Goal: Check status

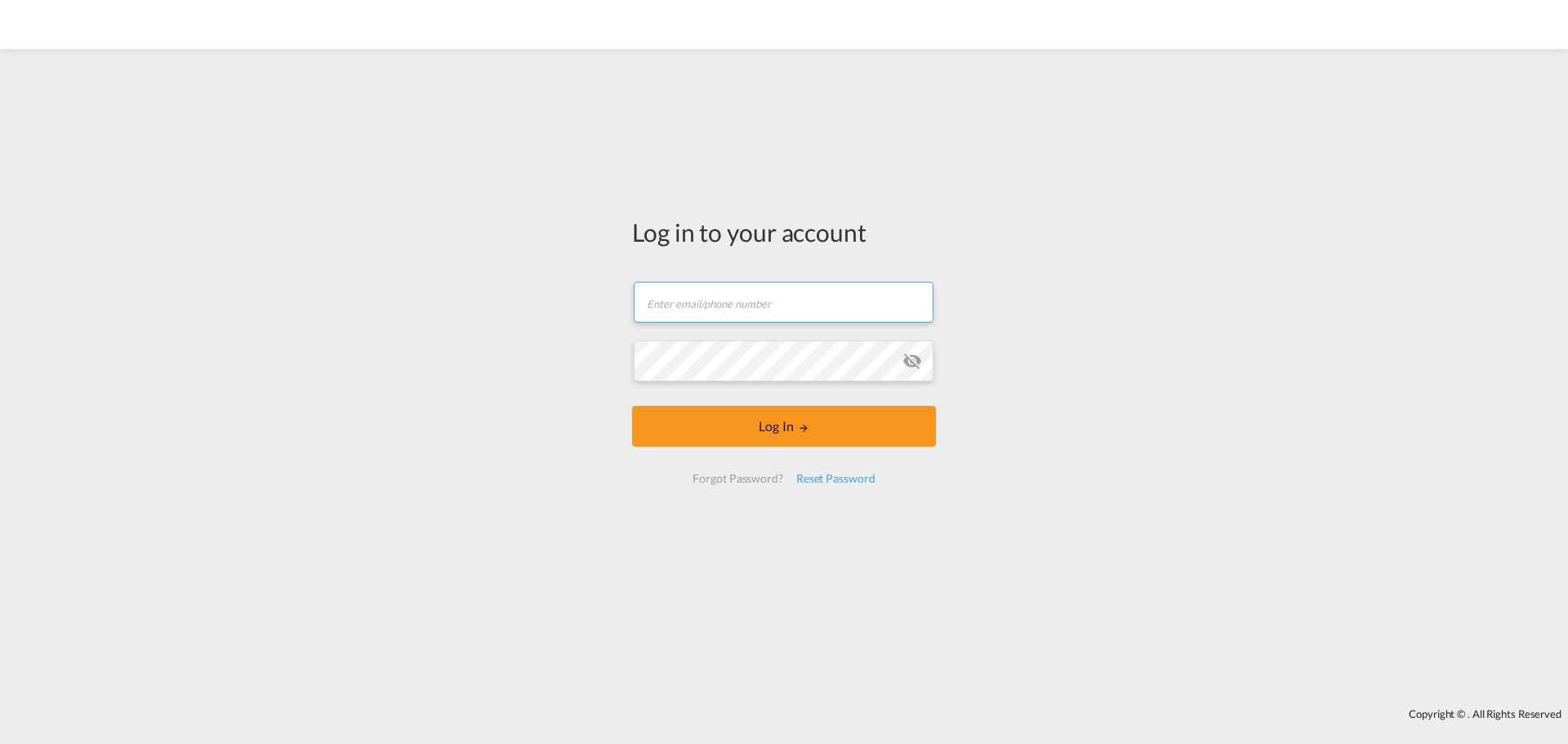
type input "ocean@gosynergie.com"
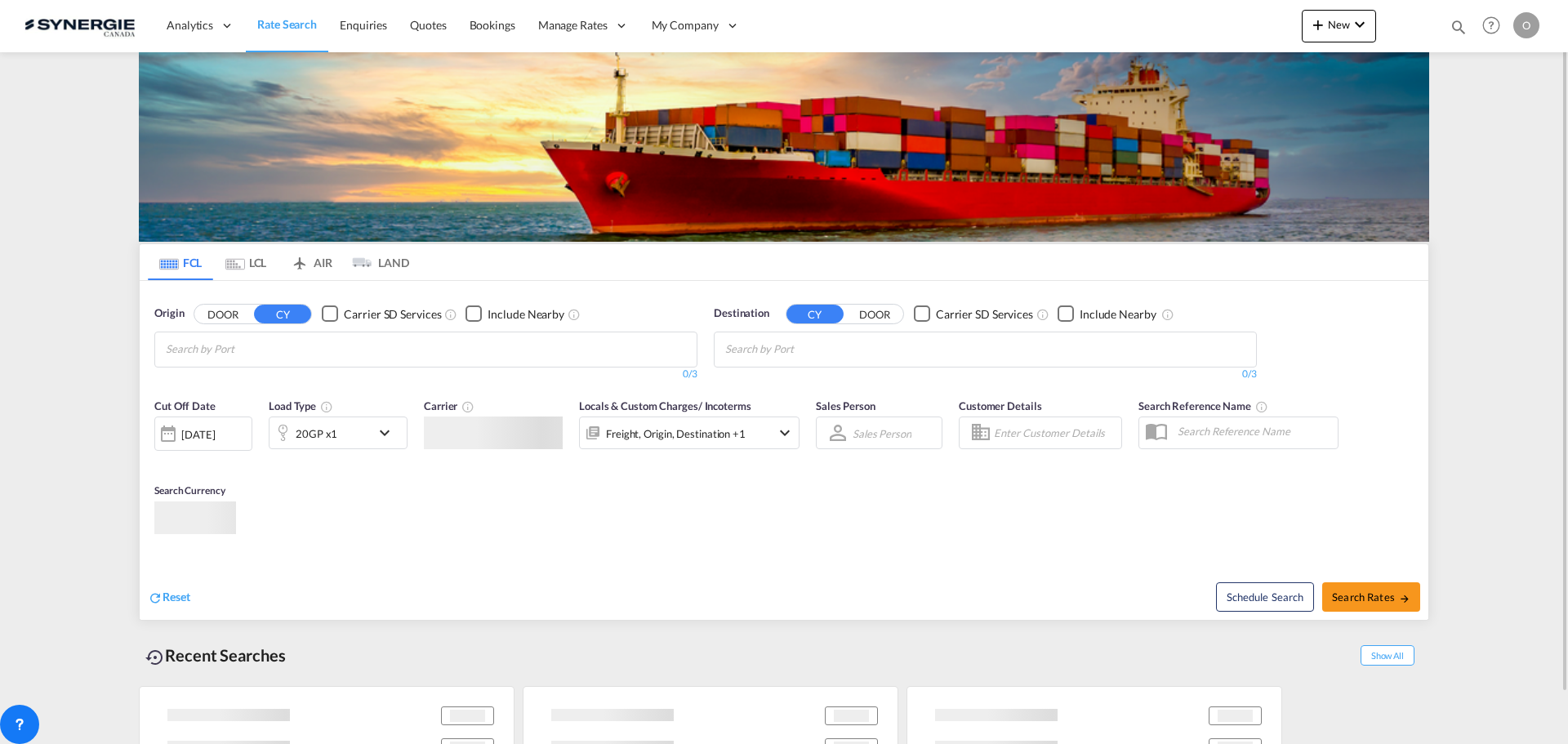
click at [1465, 24] on md-icon "icon-magnify" at bounding box center [1458, 26] width 18 height 18
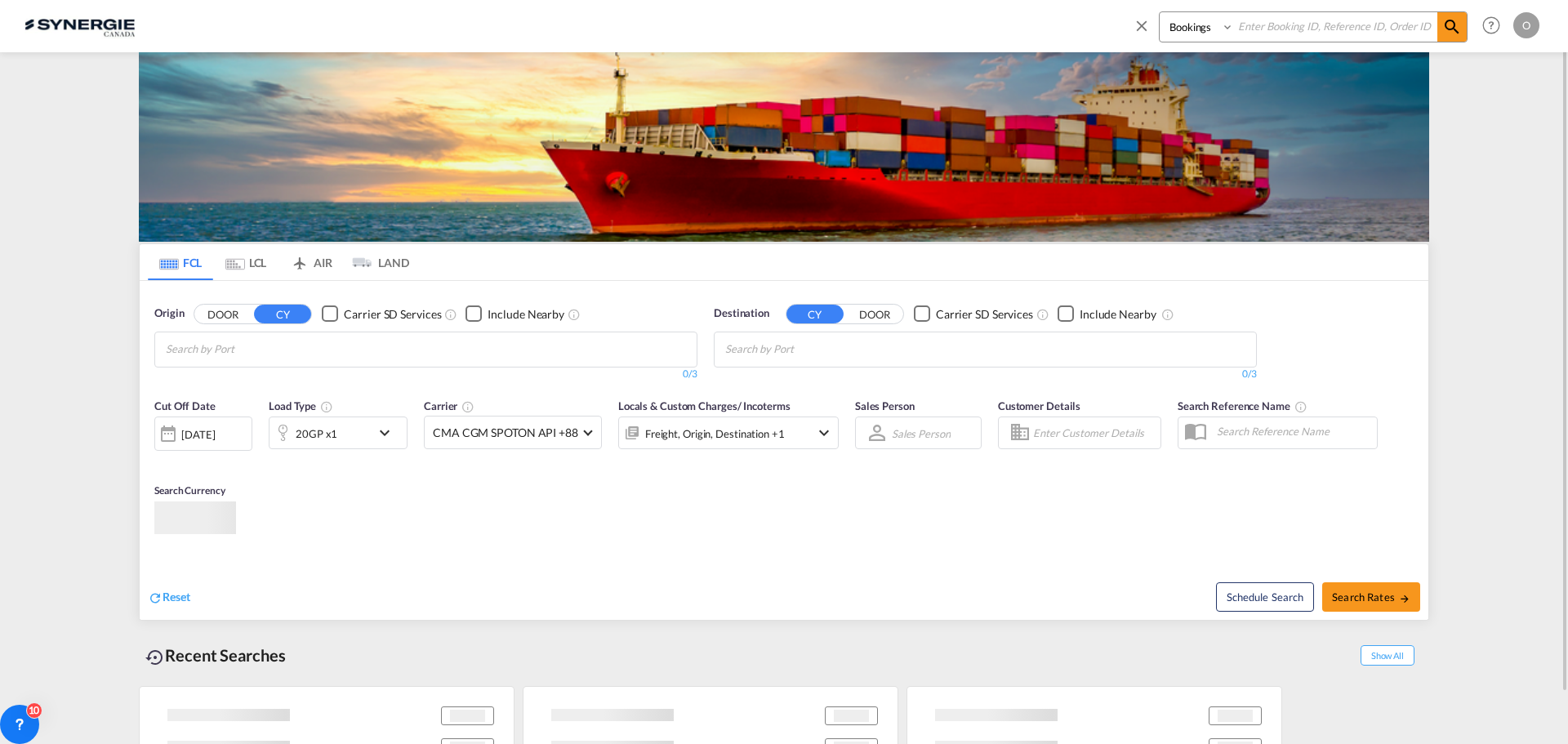
click at [1181, 25] on select "Bookings Quotes Enquiries" at bounding box center [1198, 26] width 77 height 29
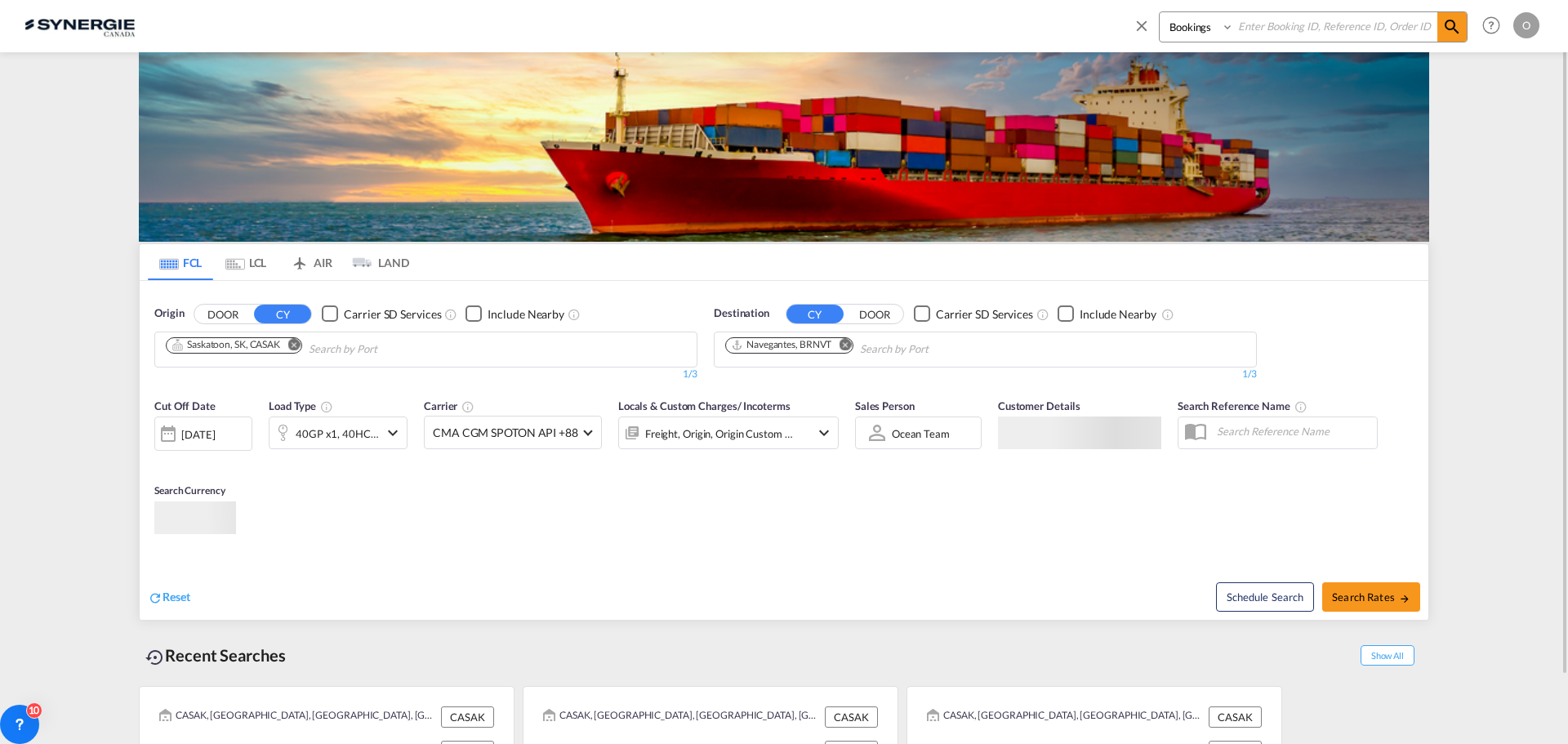
select select "Quotes"
click at [1160, 12] on select "Bookings Quotes Enquiries" at bounding box center [1198, 26] width 77 height 29
click at [1298, 34] on input at bounding box center [1336, 26] width 203 height 28
paste input "SYC000013547"
type input "SYC000013547"
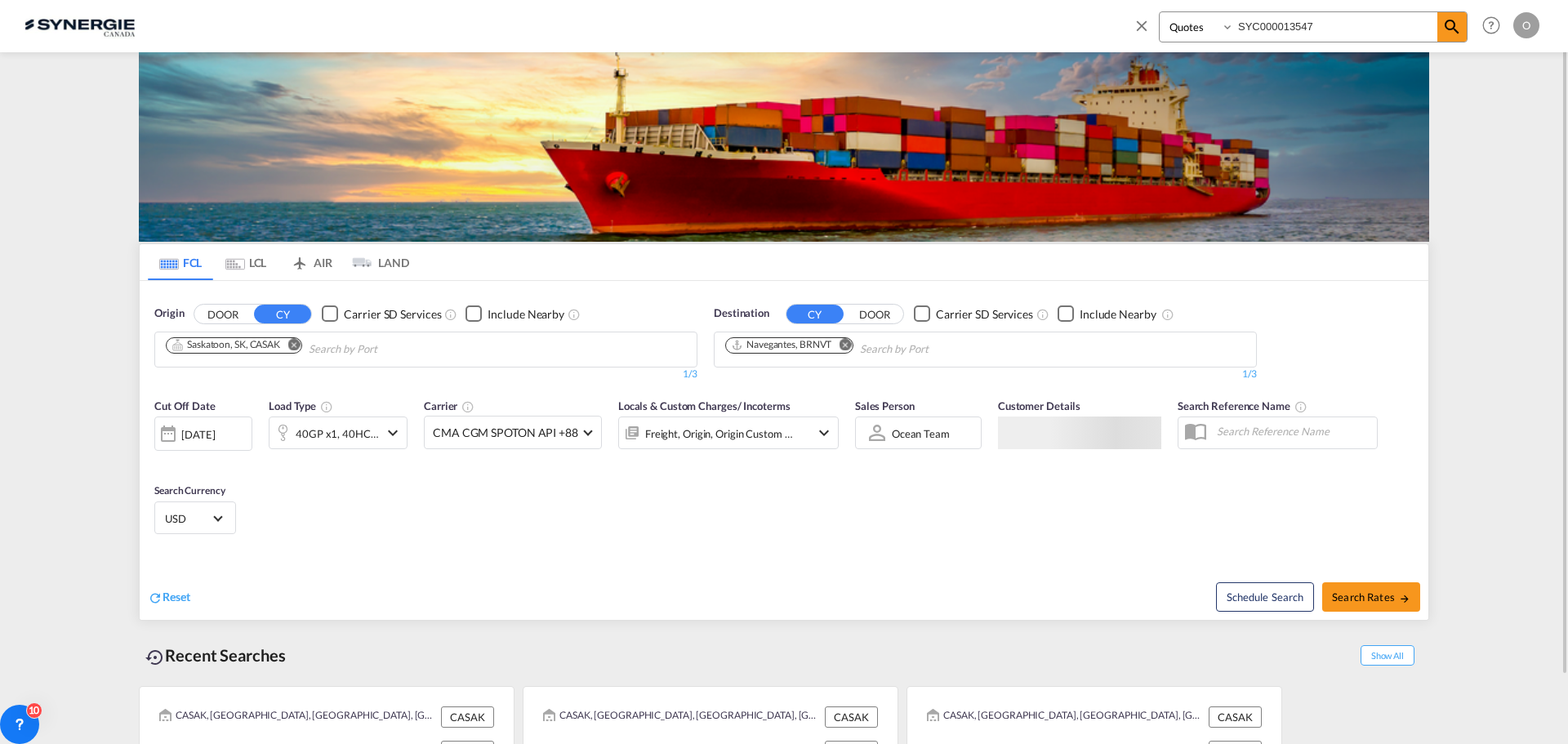
click at [1472, 17] on div "Bookings Quotes Enquiries SYC000013547 Help Resources Product Release O My Prof…" at bounding box center [1333, 25] width 420 height 51
click at [1460, 24] on md-icon "icon-magnify" at bounding box center [1451, 26] width 20 height 20
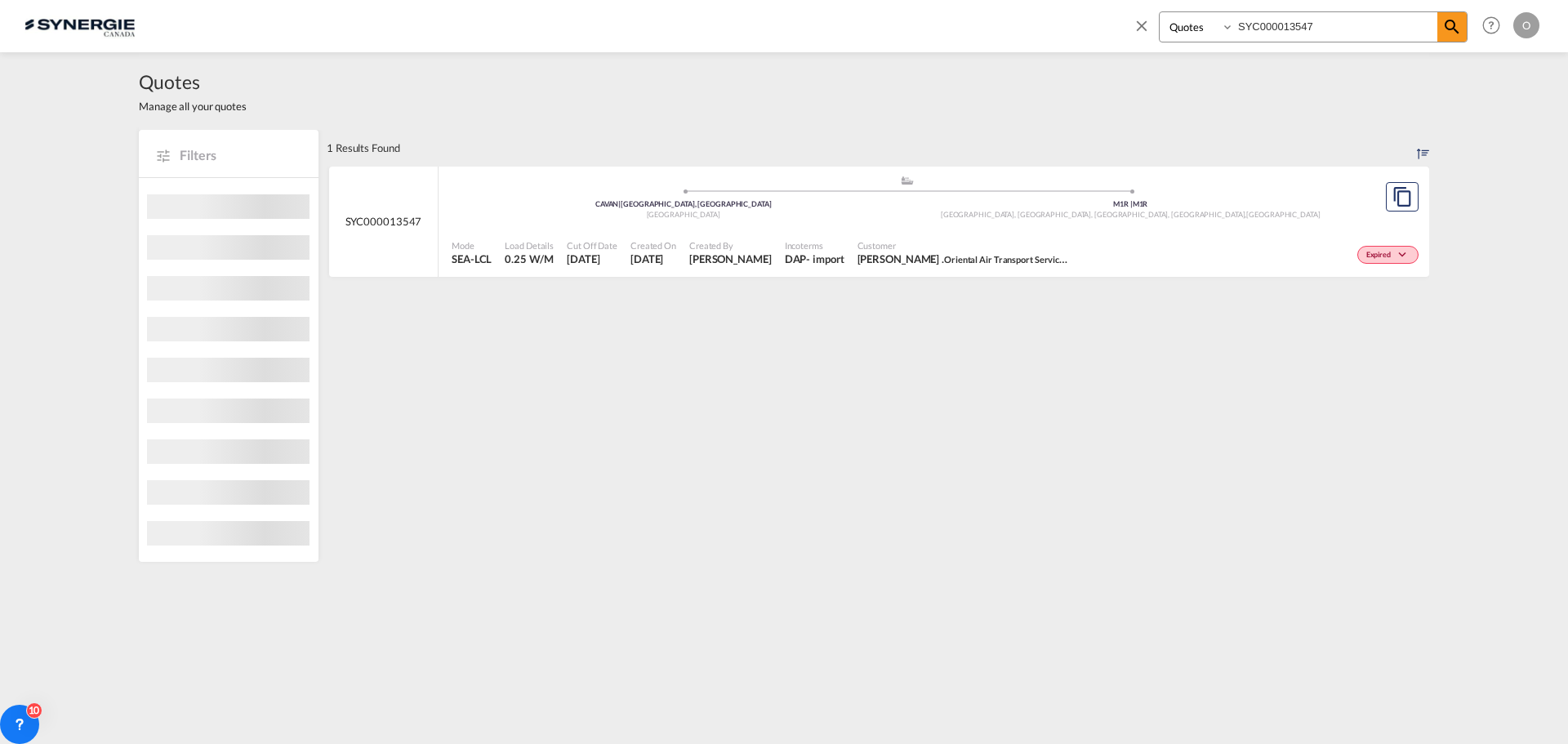
click at [1148, 242] on div "Expired" at bounding box center [1249, 252] width 346 height 40
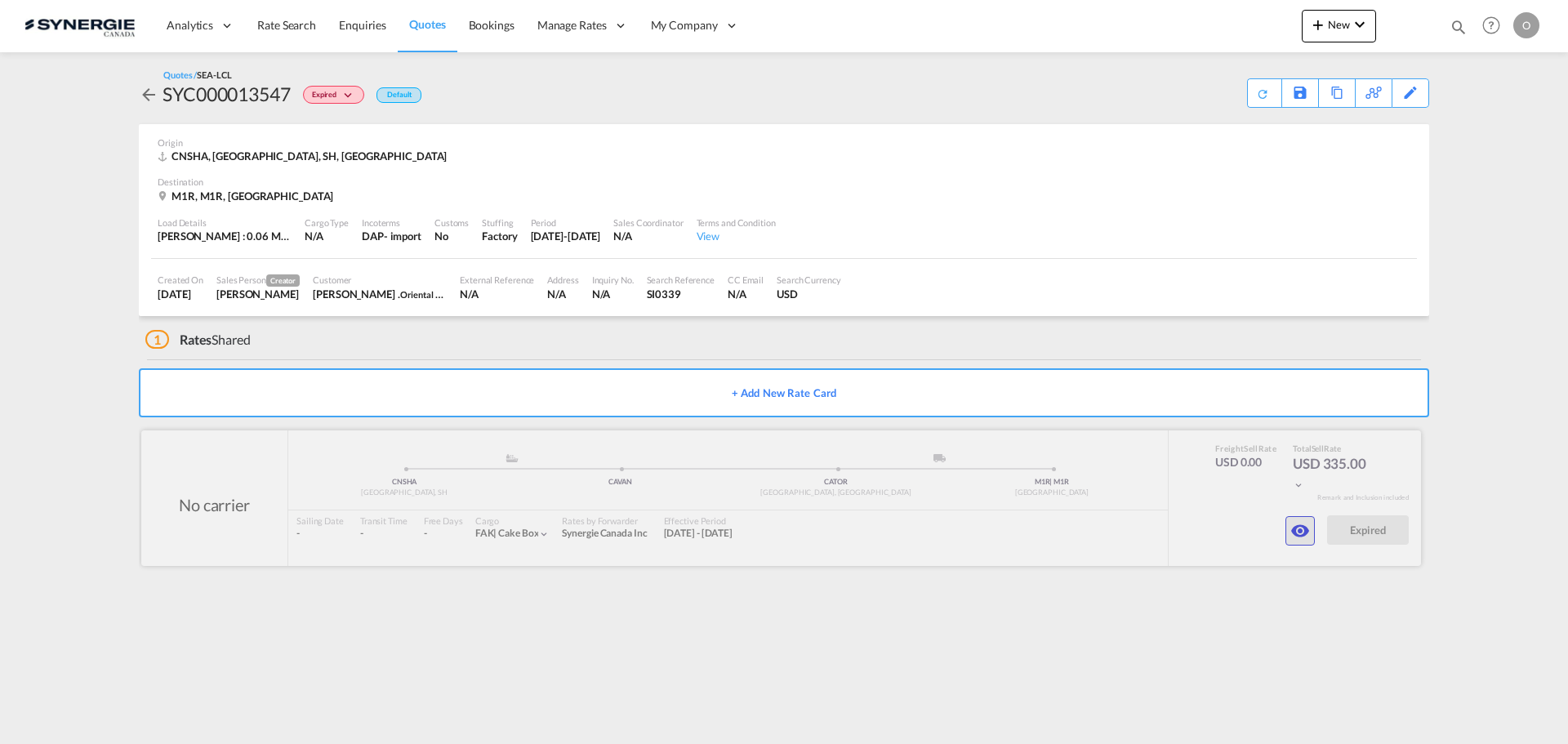
click at [1306, 531] on md-icon "icon-eye" at bounding box center [1300, 530] width 20 height 20
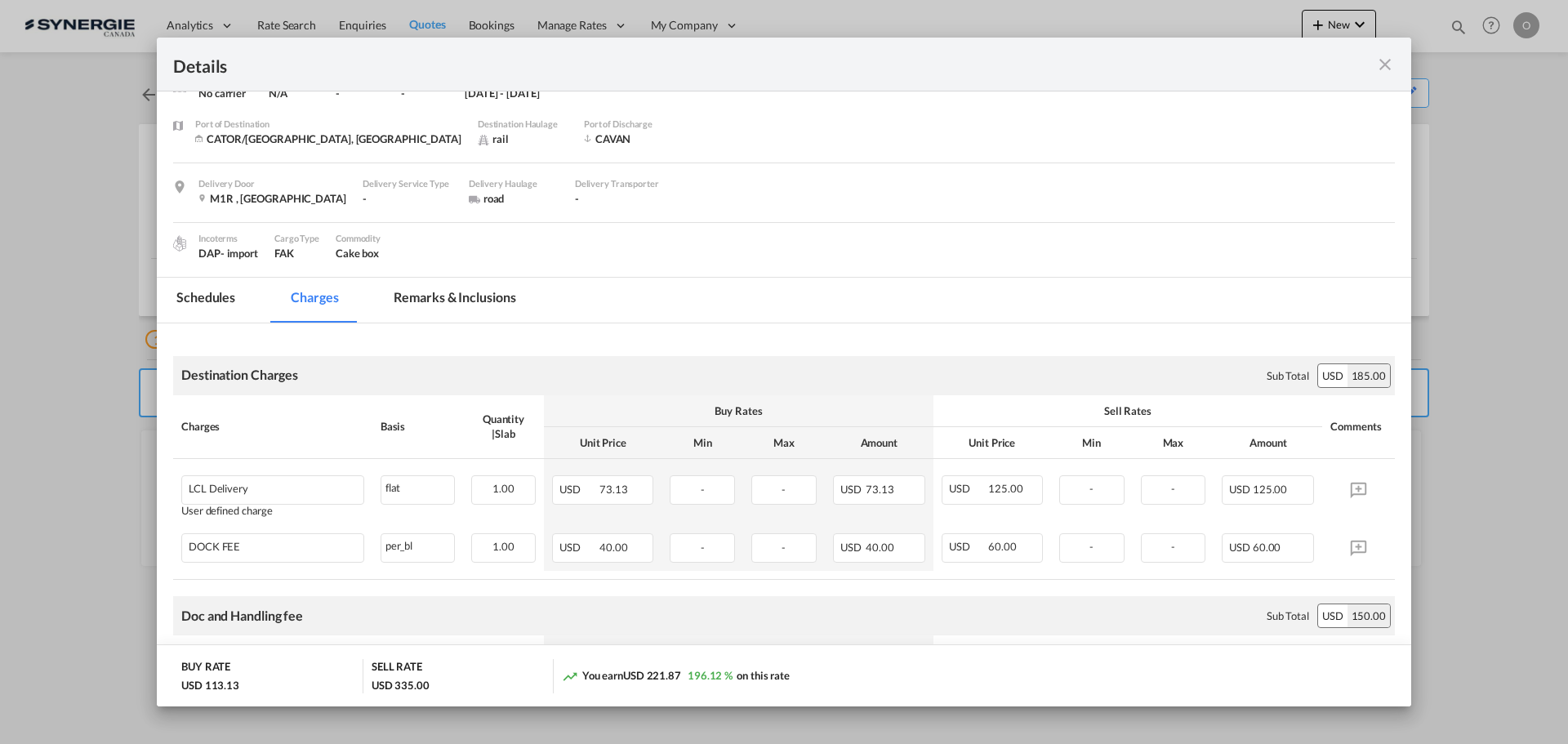
scroll to position [82, 0]
click at [433, 288] on md-tab-item "Remarks & Inclusions" at bounding box center [454, 301] width 161 height 45
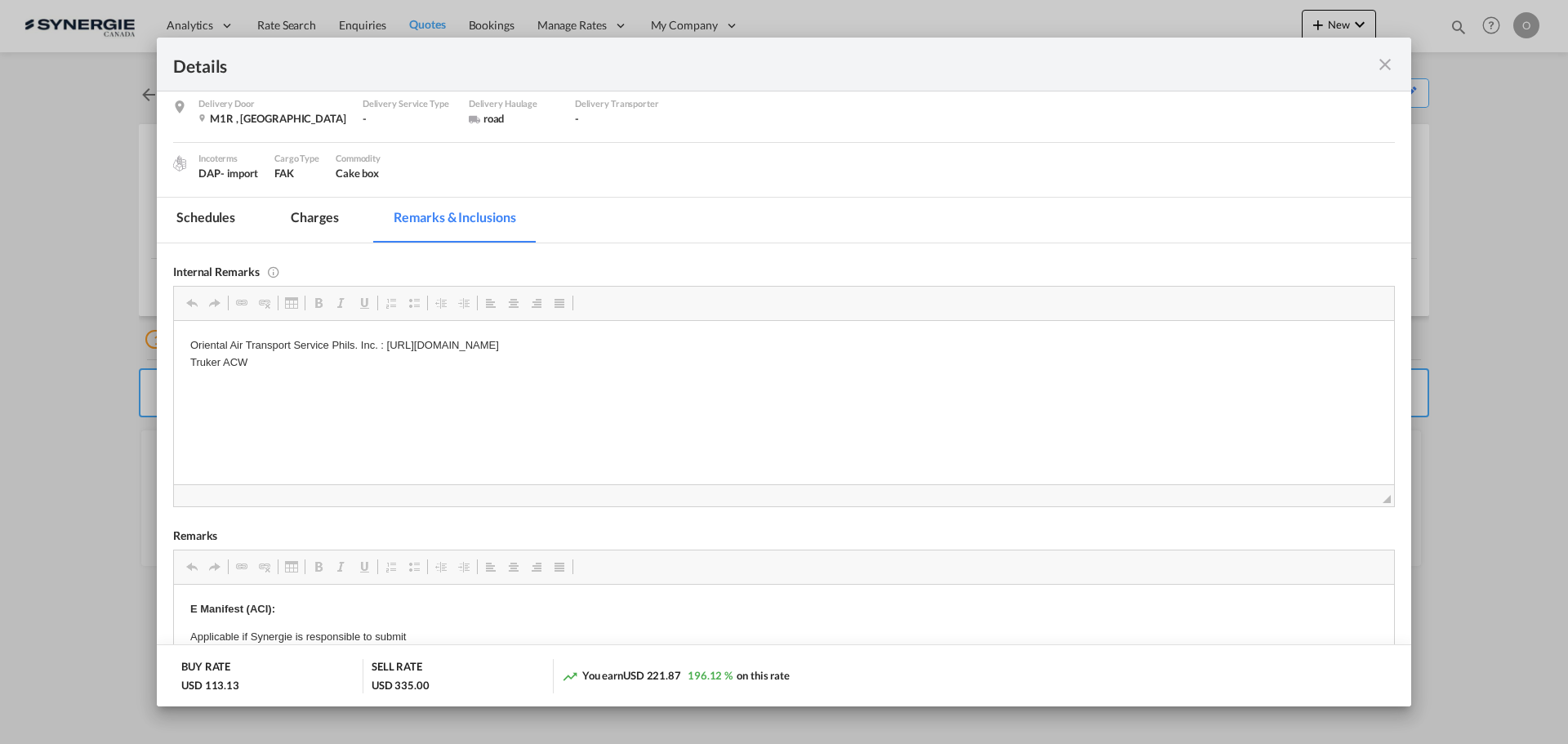
scroll to position [164, 0]
drag, startPoint x: 386, startPoint y: 346, endPoint x: 729, endPoint y: 347, distance: 343.0
drag, startPoint x: 852, startPoint y: 343, endPoint x: 388, endPoint y: 345, distance: 464.0
click at [388, 345] on p "Oriental Air Transport Service Phils. Inc. : [URL][DOMAIN_NAME] Truker ACW" at bounding box center [784, 353] width 1187 height 34
copy p "[URL][DOMAIN_NAME]"
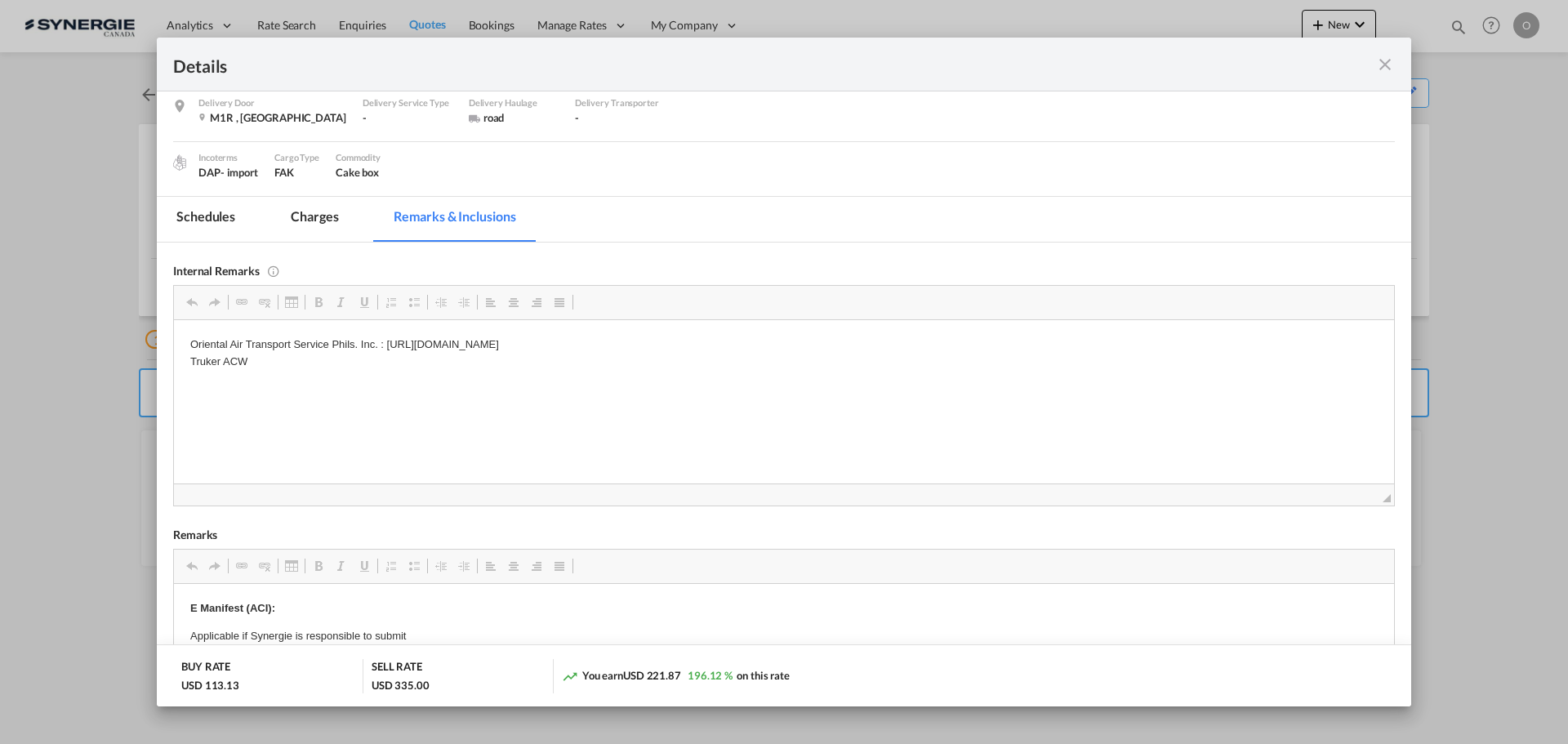
click at [287, 365] on p "Oriental Air Transport Service Phils. Inc. : [URL][DOMAIN_NAME] Truker ACW" at bounding box center [784, 353] width 1187 height 34
click at [320, 217] on md-tab-item "Charges" at bounding box center [314, 219] width 87 height 45
